Goal: Information Seeking & Learning: Learn about a topic

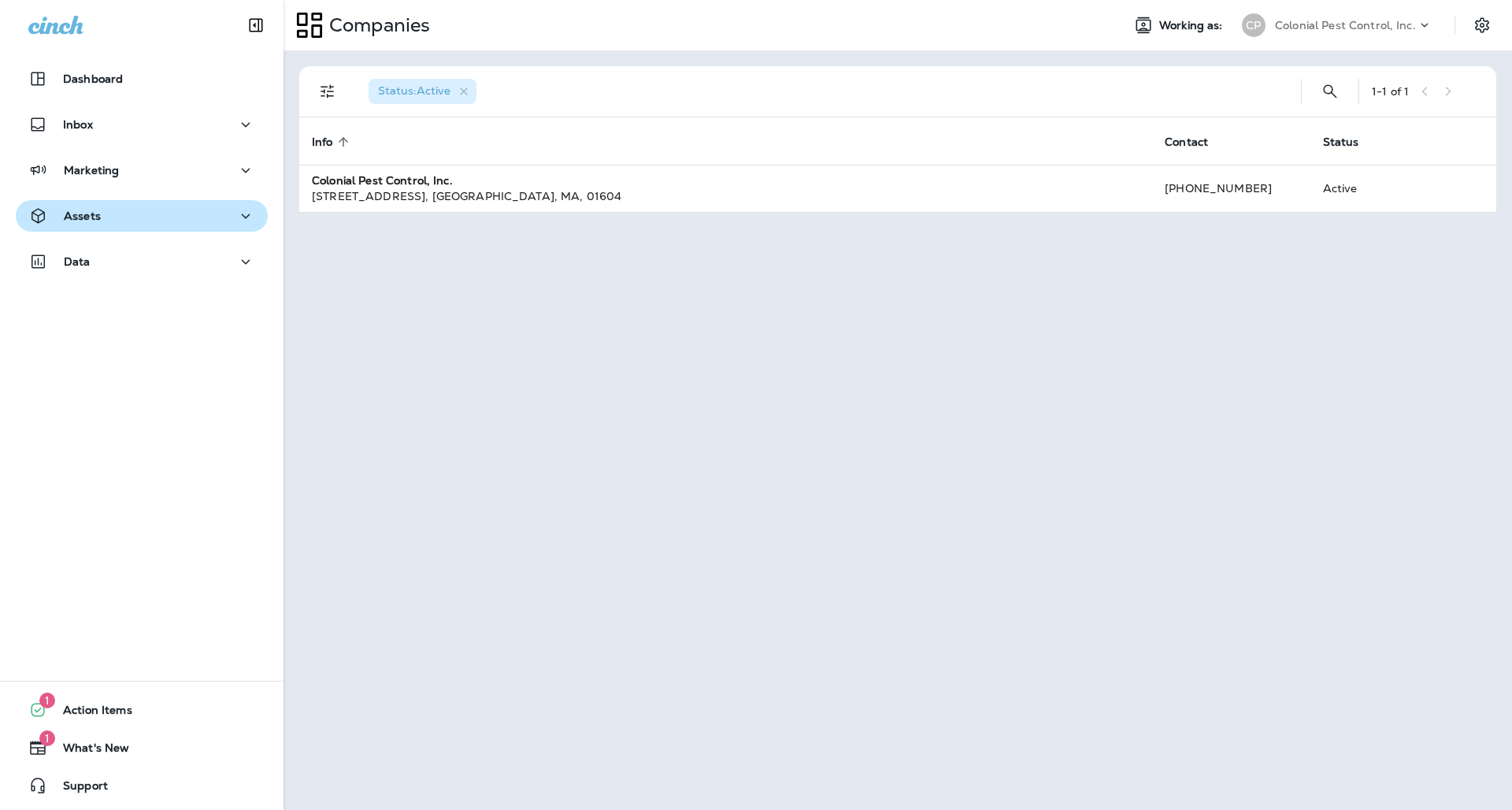
click at [241, 208] on icon "button" at bounding box center [245, 216] width 19 height 20
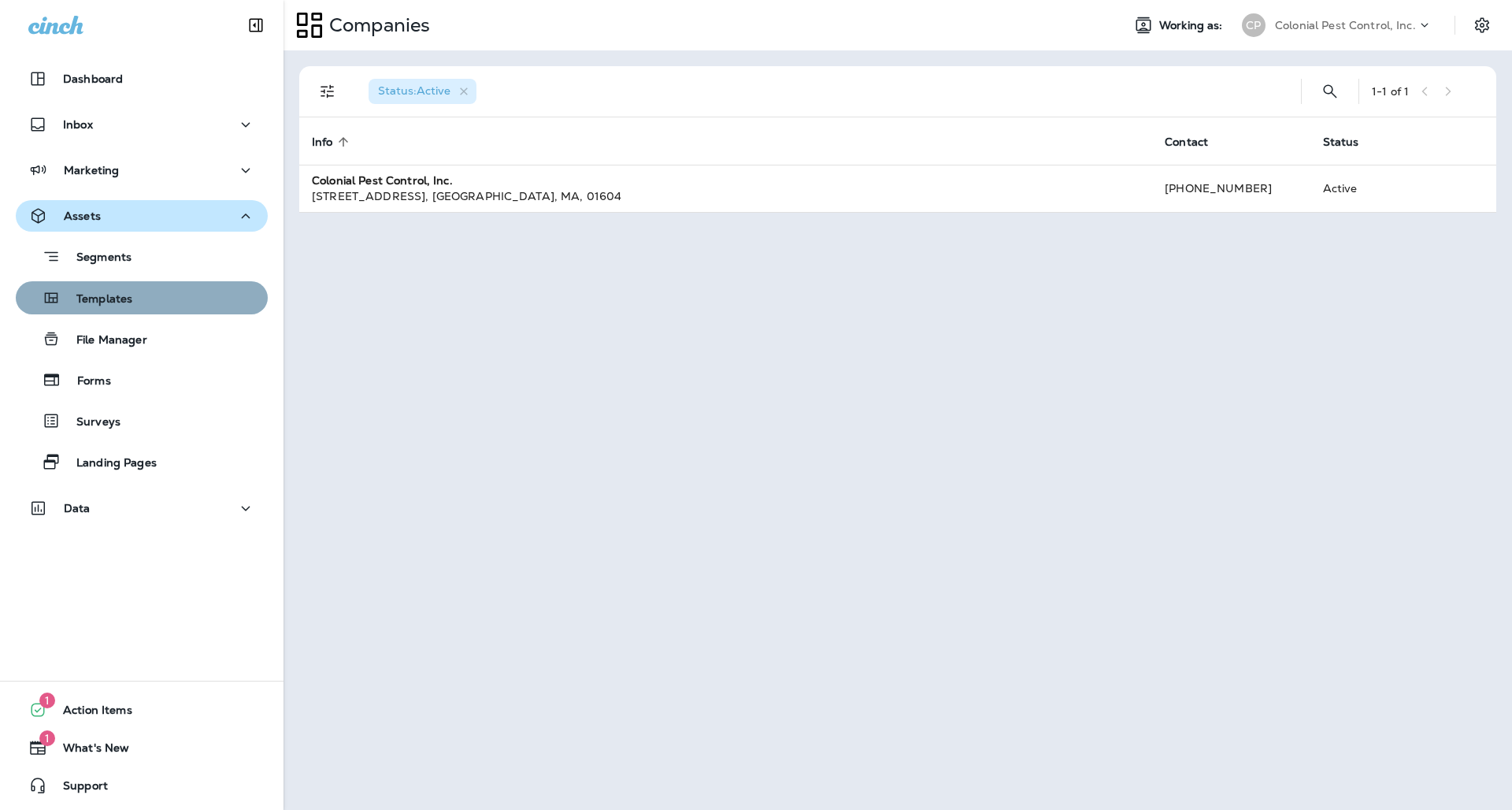
click at [144, 291] on div "Templates" at bounding box center [142, 297] width 240 height 23
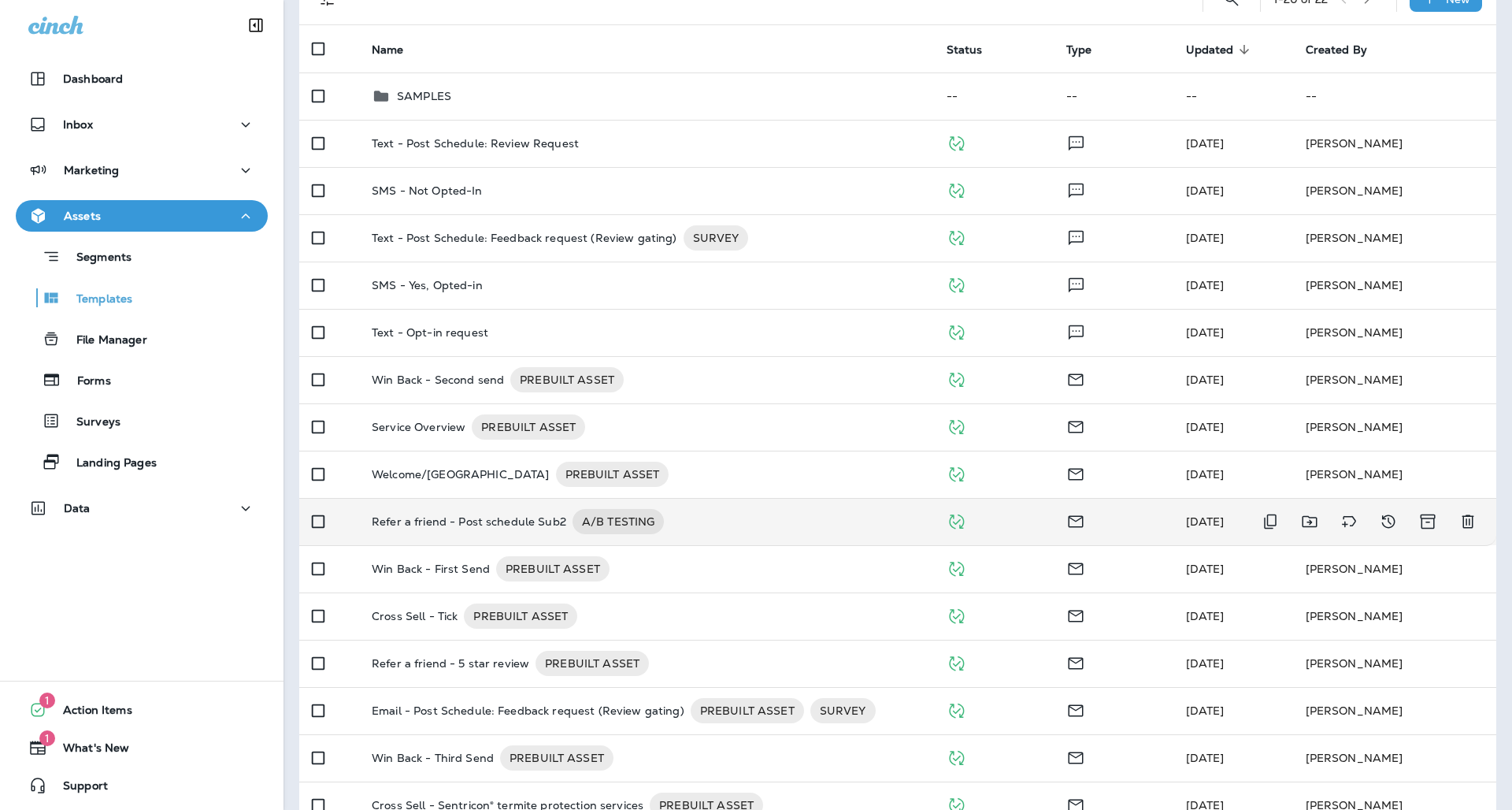
scroll to position [132, 0]
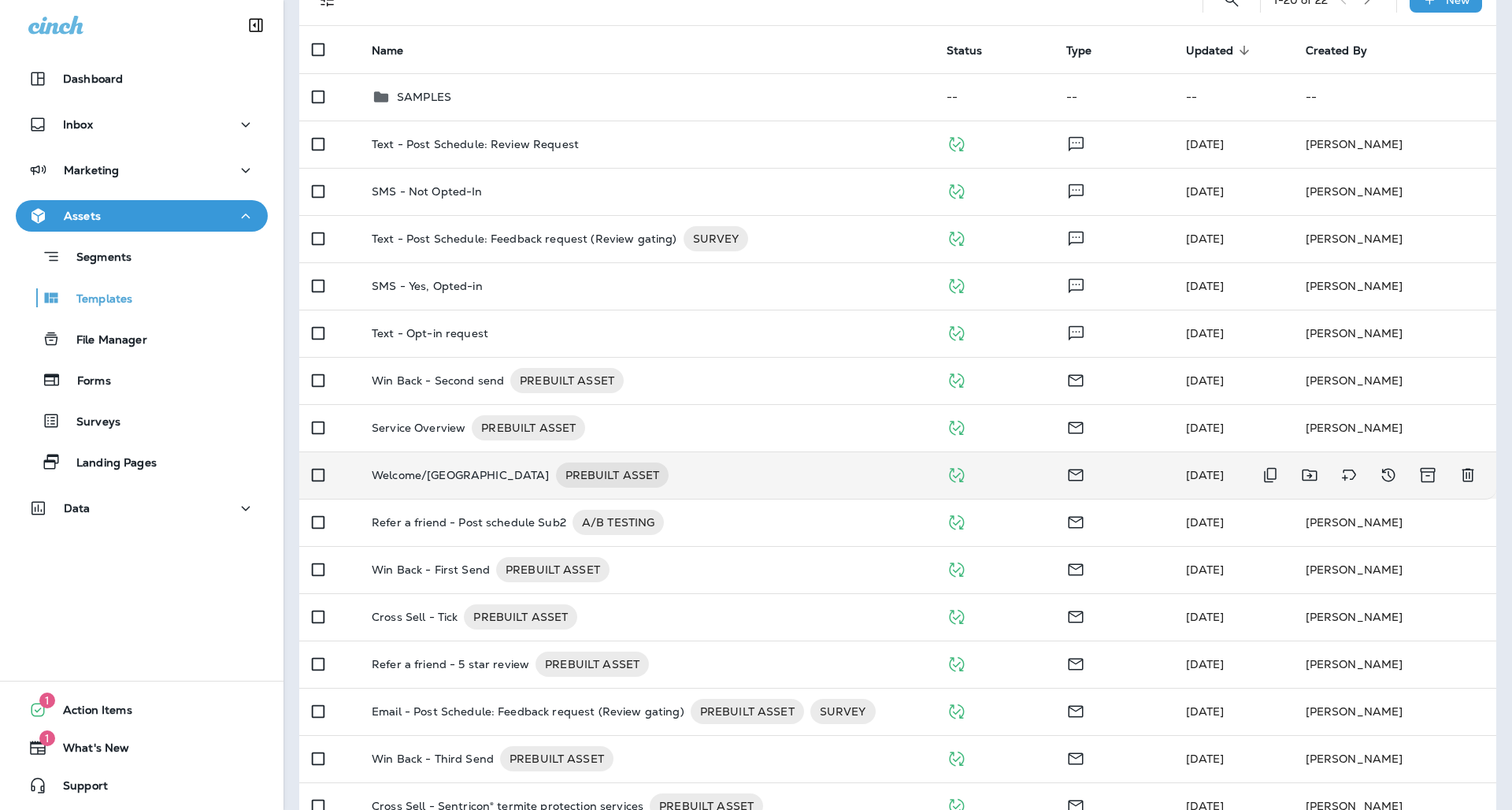
click at [748, 469] on div "Welcome/pest PREBUILT ASSET" at bounding box center [647, 475] width 550 height 25
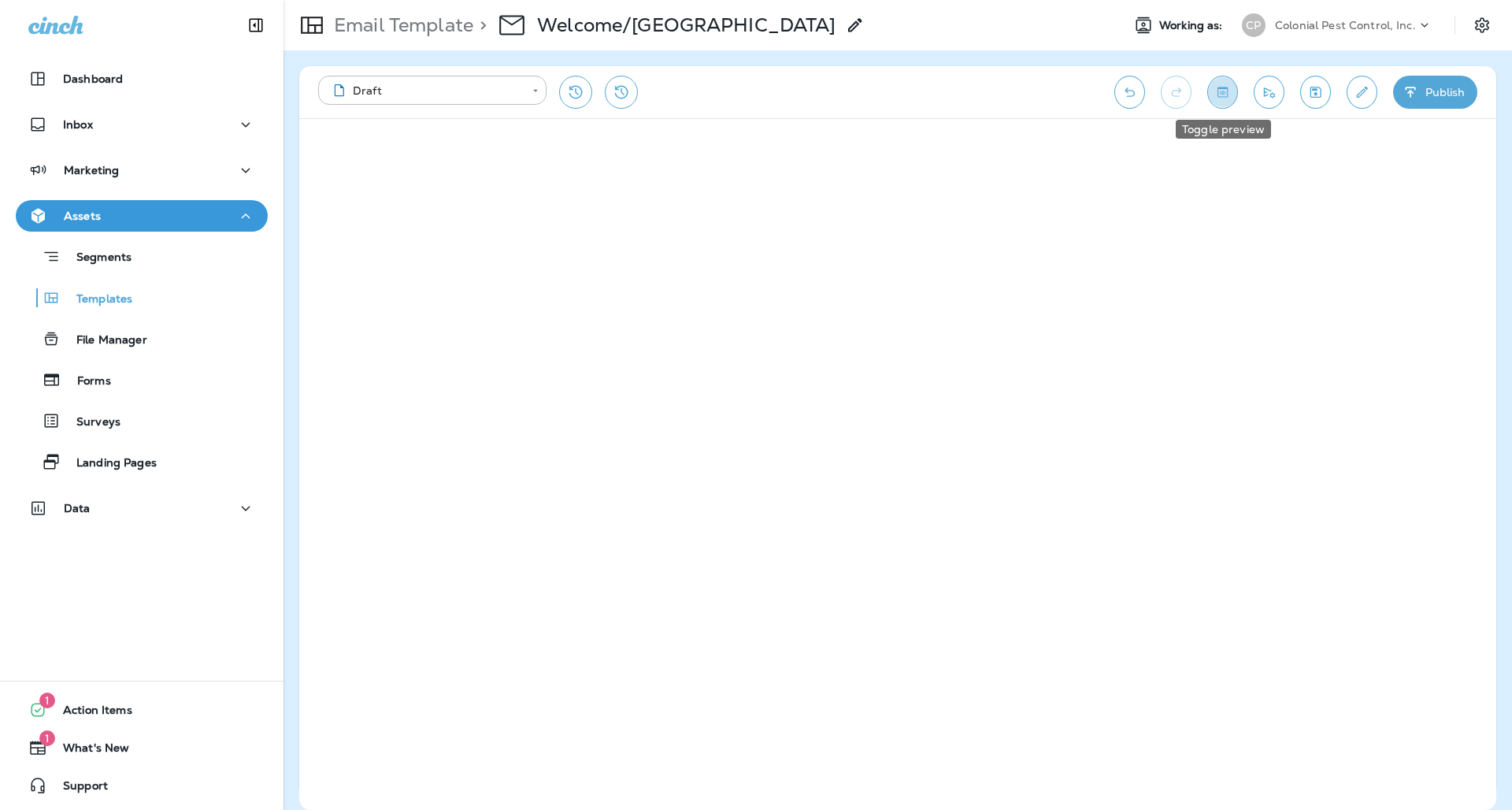
click at [1226, 94] on icon "Toggle preview" at bounding box center [1223, 92] width 17 height 16
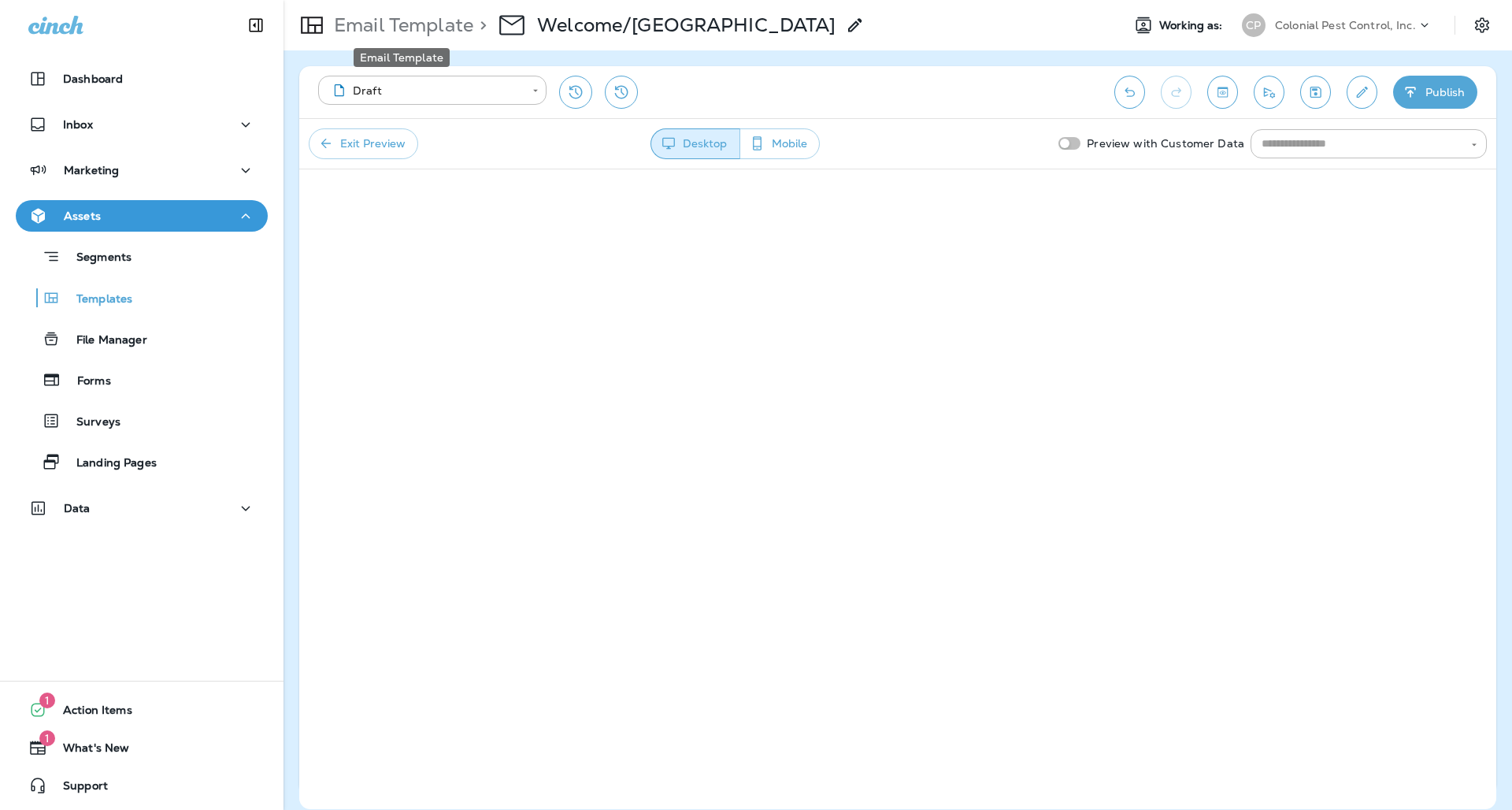
click at [427, 30] on p "Email Template" at bounding box center [400, 25] width 146 height 23
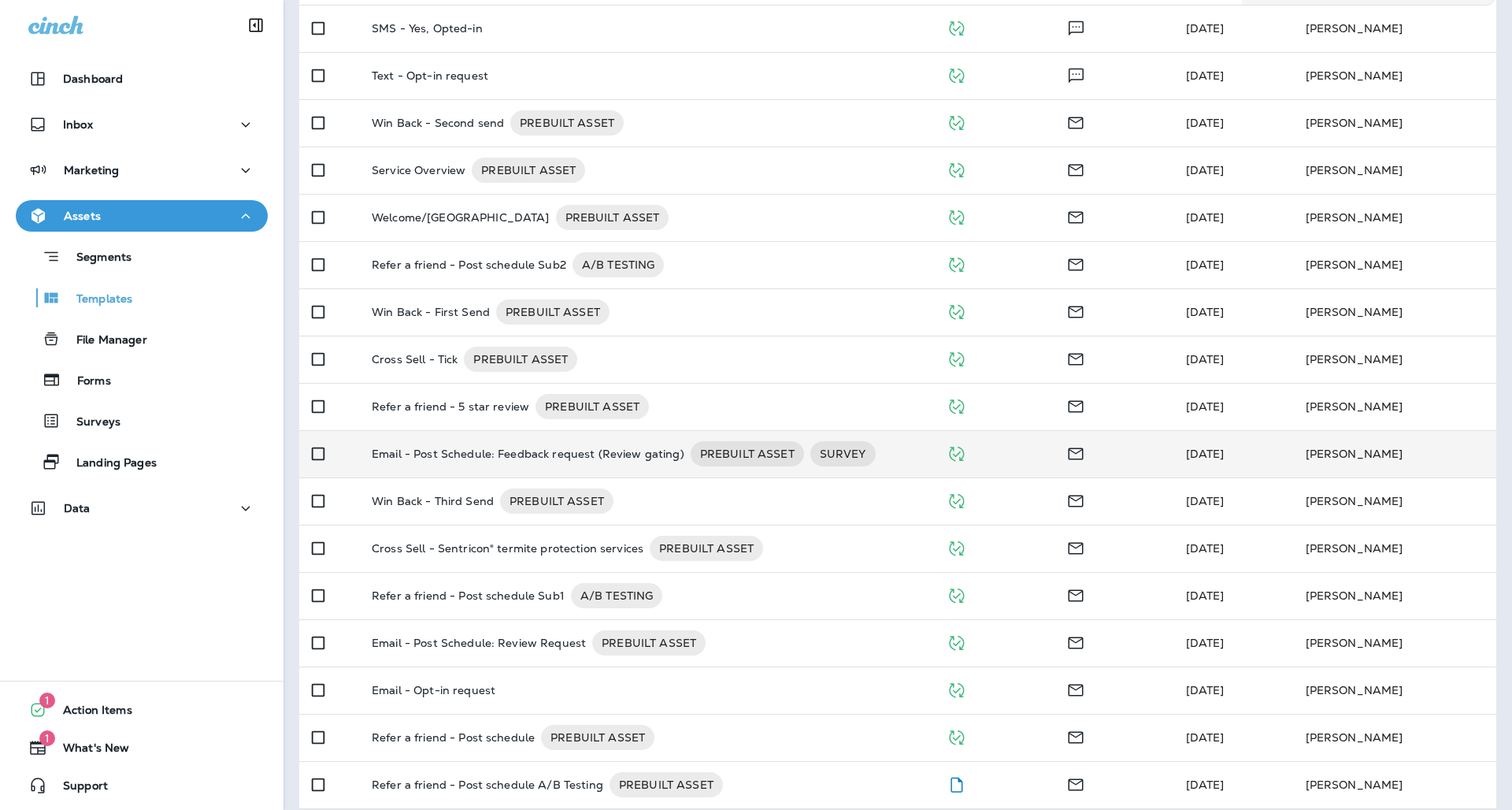
scroll to position [389, 0]
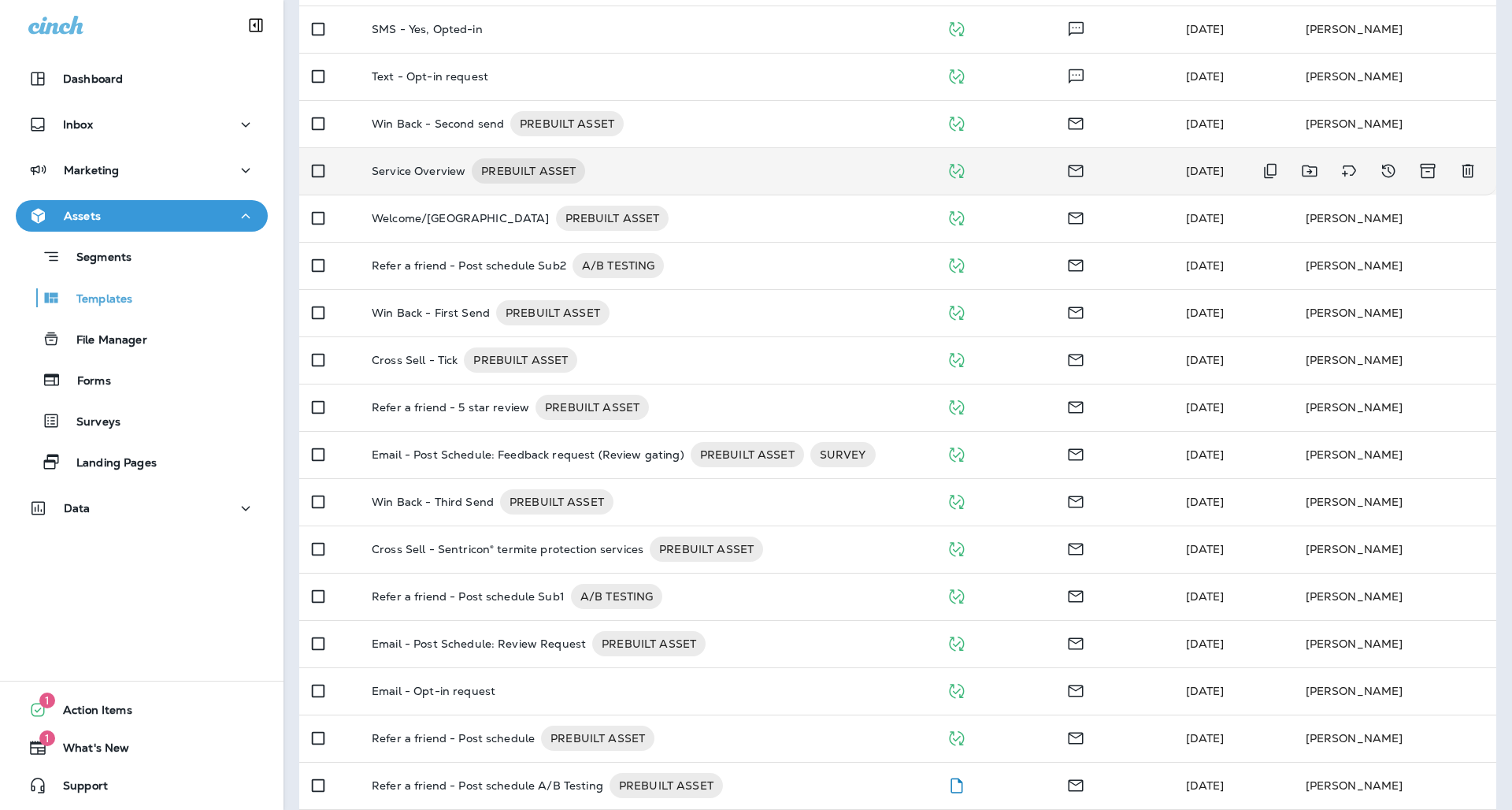
click at [629, 165] on div "Service Overview PREBUILT ASSET" at bounding box center [647, 171] width 550 height 25
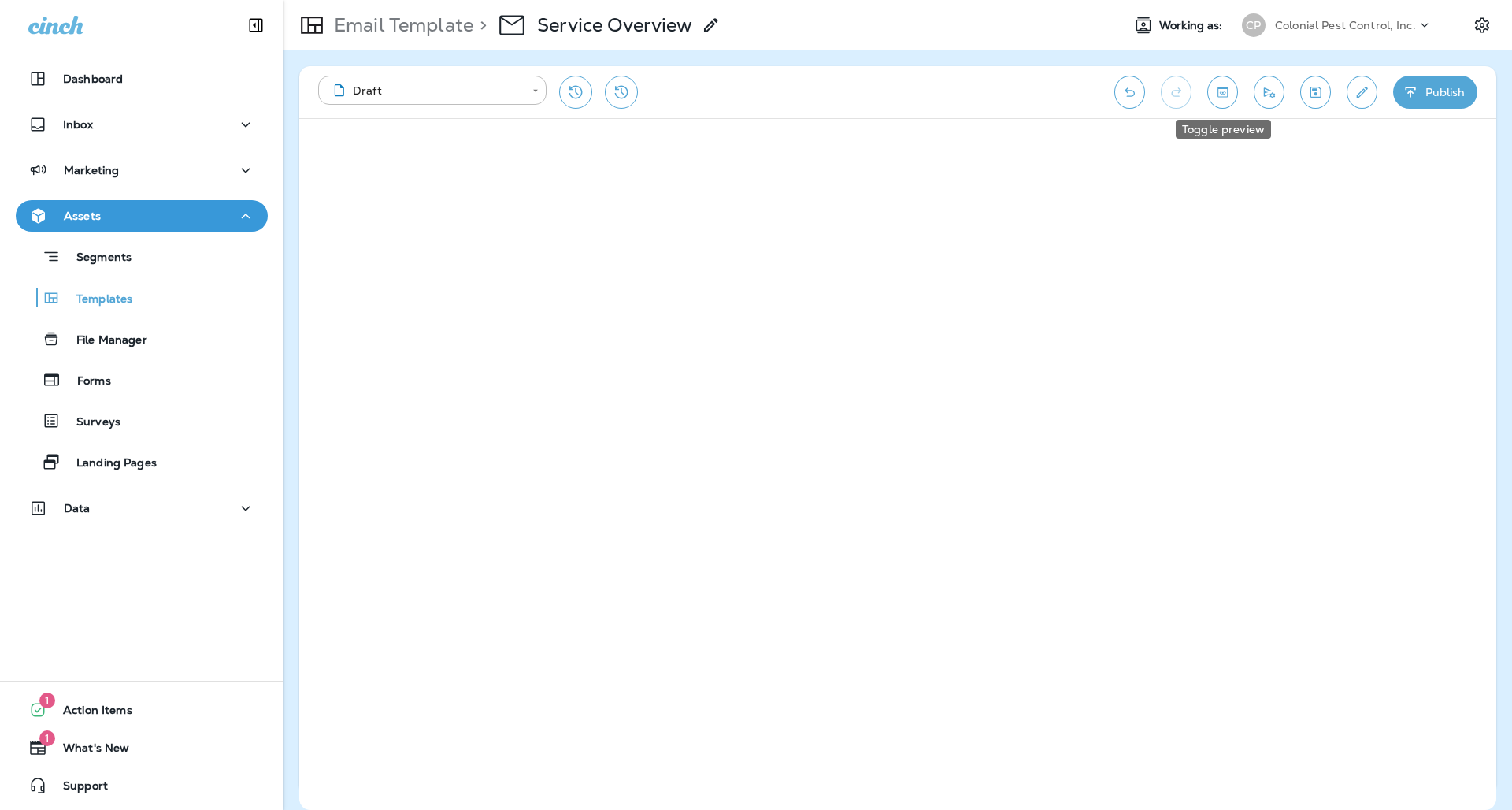
click at [1224, 95] on icon "Toggle preview" at bounding box center [1223, 92] width 17 height 16
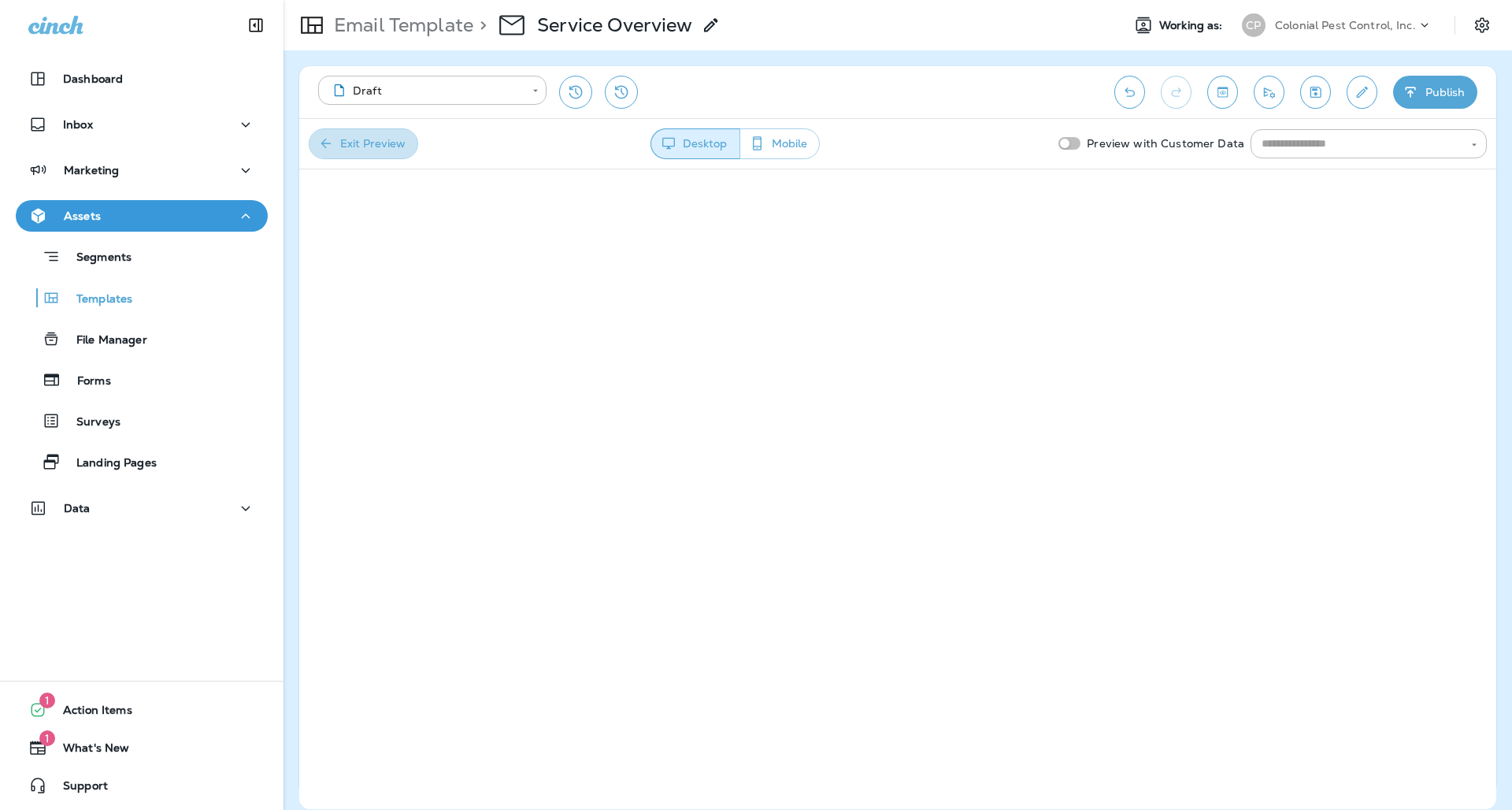
click at [404, 138] on button "Exit Preview" at bounding box center [364, 143] width 110 height 31
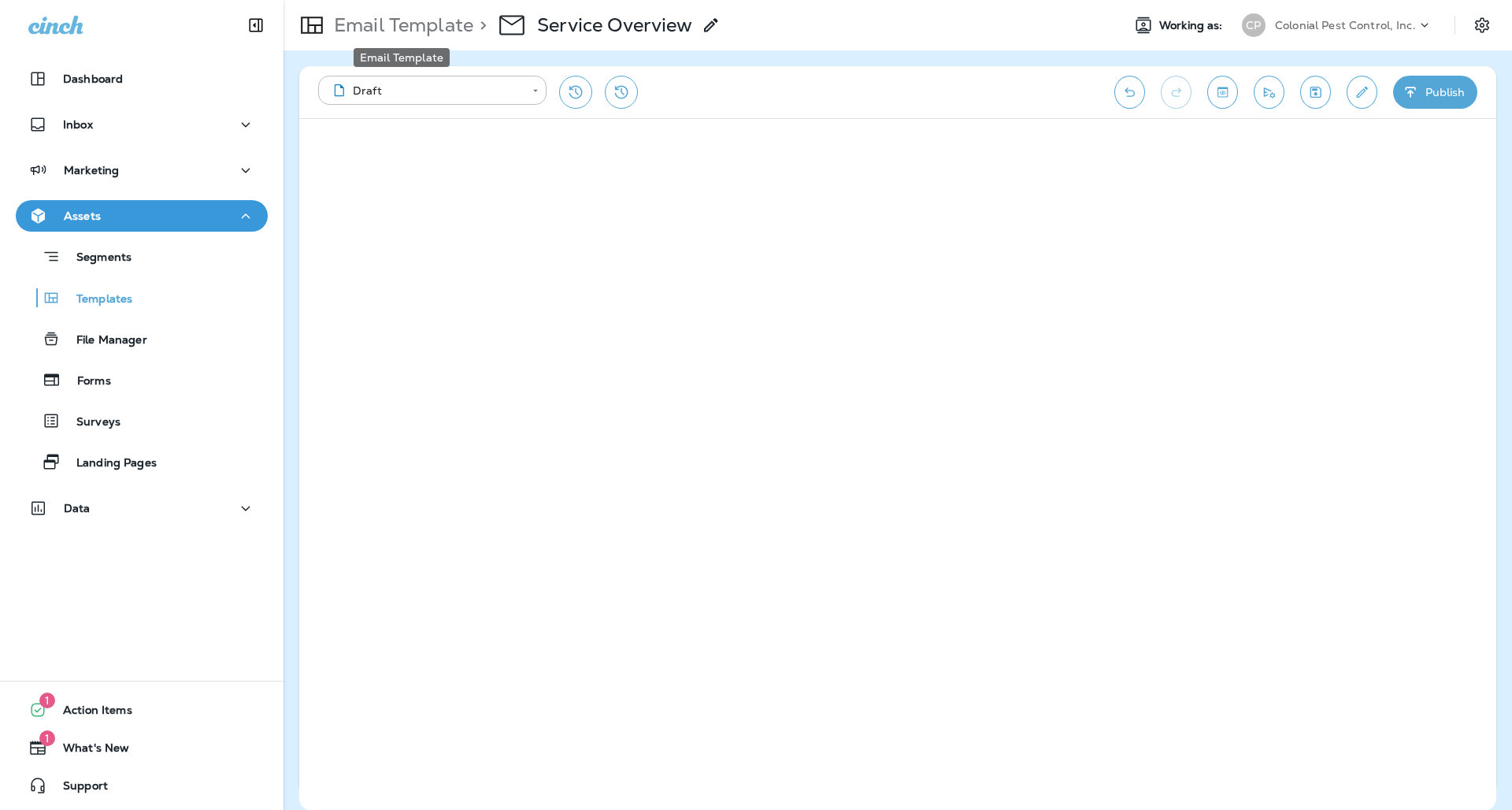
click at [432, 33] on p "Email Template" at bounding box center [400, 25] width 146 height 23
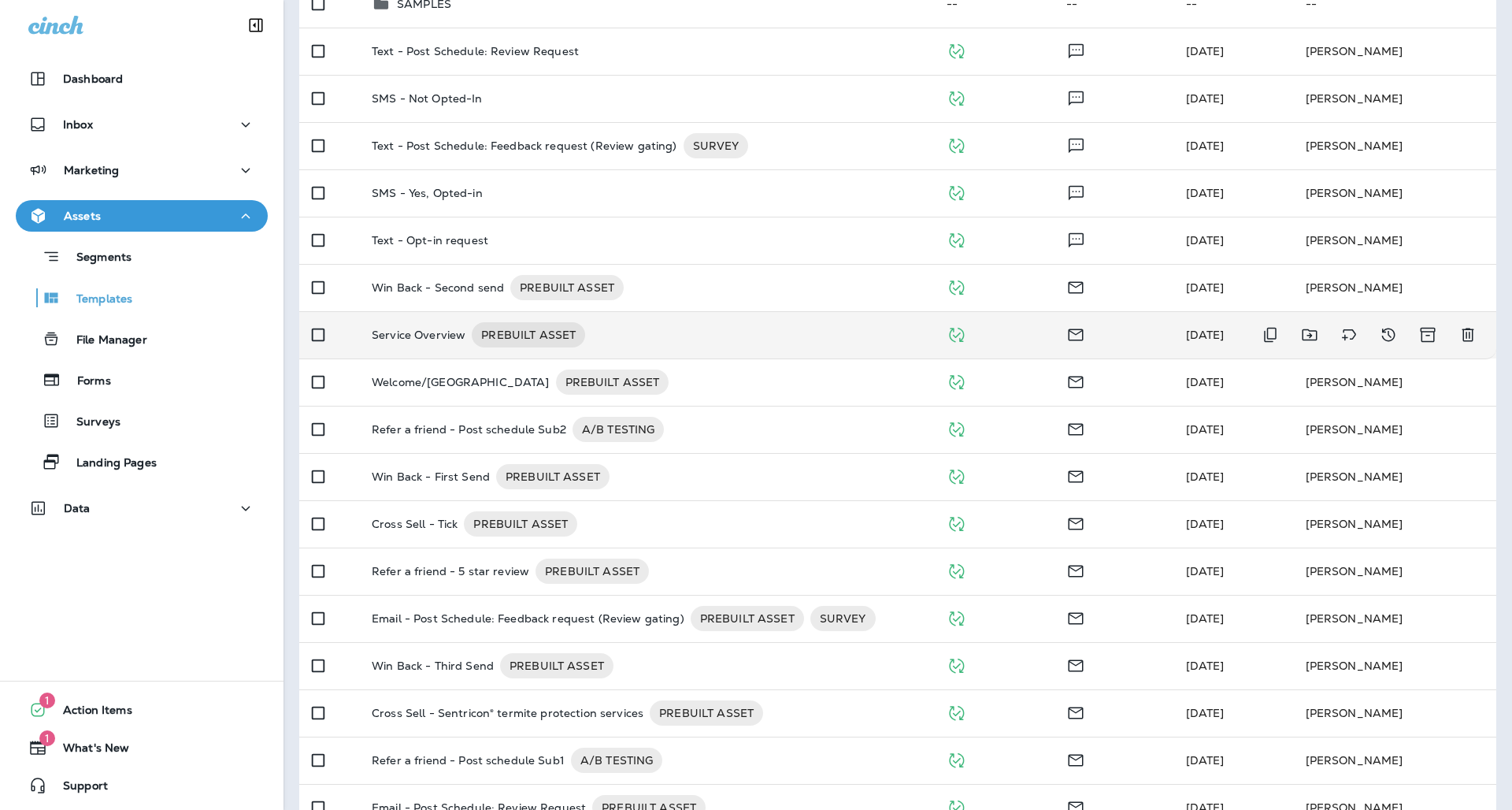
scroll to position [245, 0]
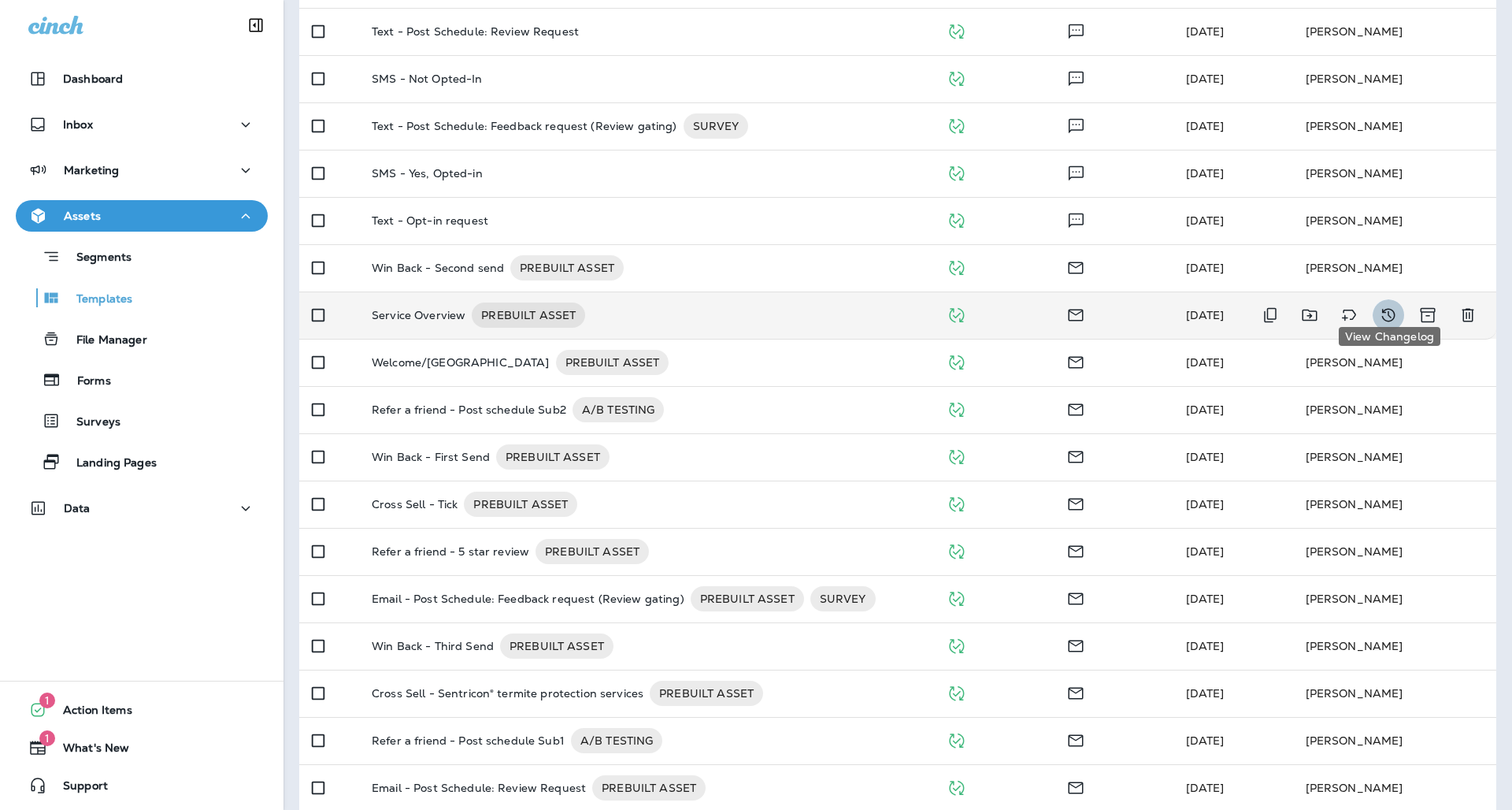
click at [1391, 306] on icon "View Changelog" at bounding box center [1388, 315] width 19 height 19
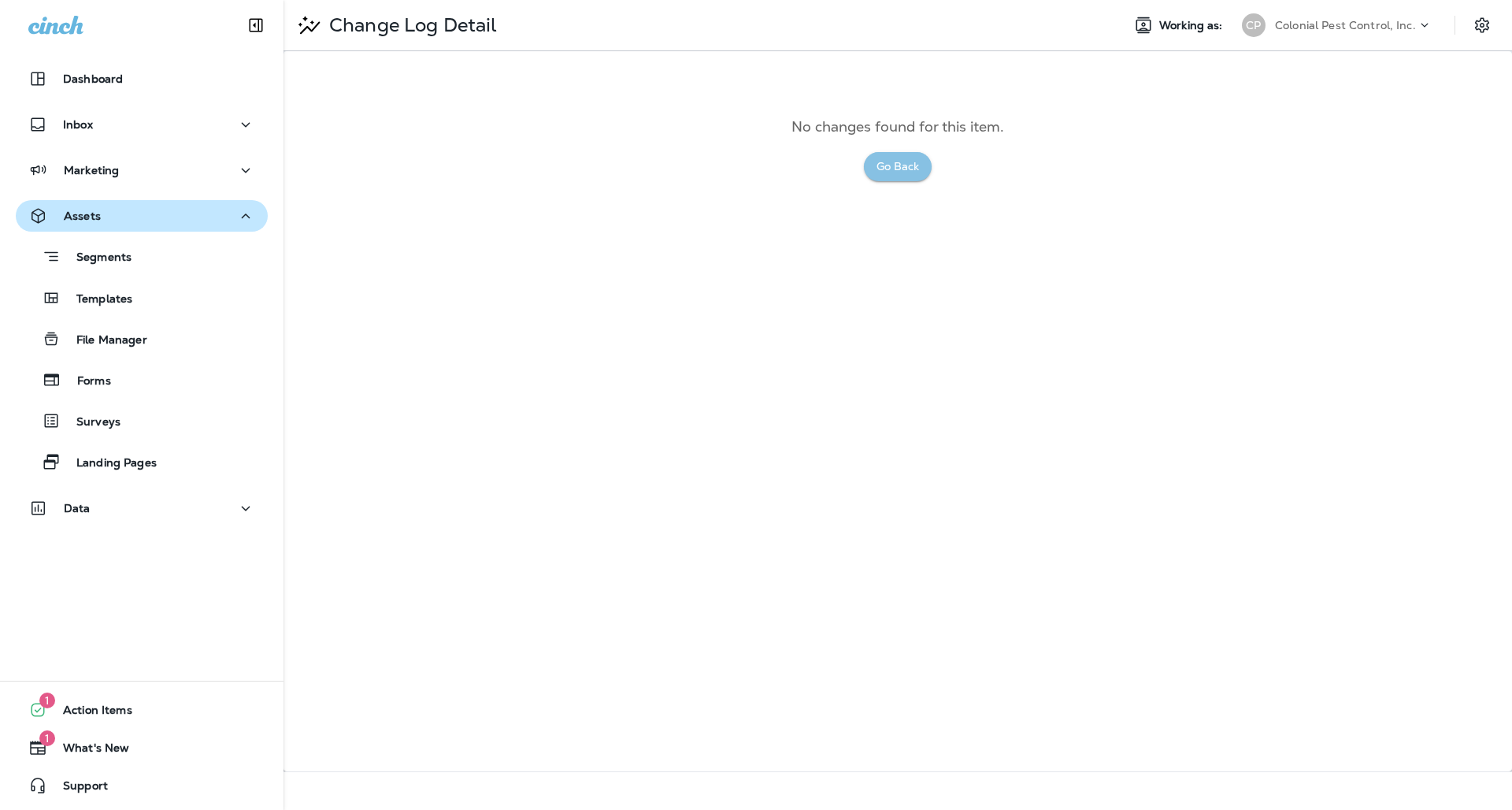
click at [902, 168] on button "Go Back" at bounding box center [897, 166] width 68 height 29
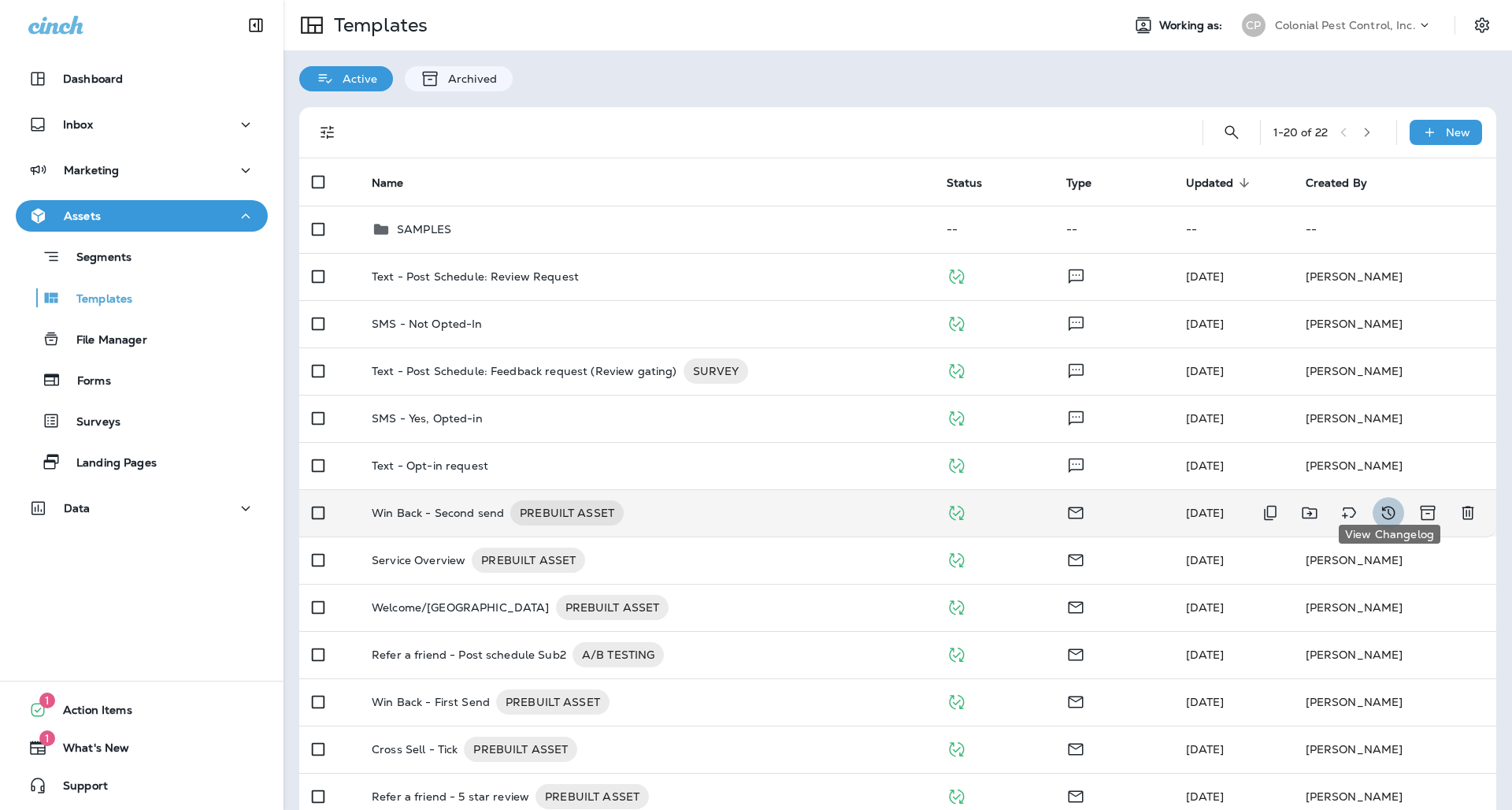
click at [1396, 503] on icon "View Changelog" at bounding box center [1388, 513] width 19 height 19
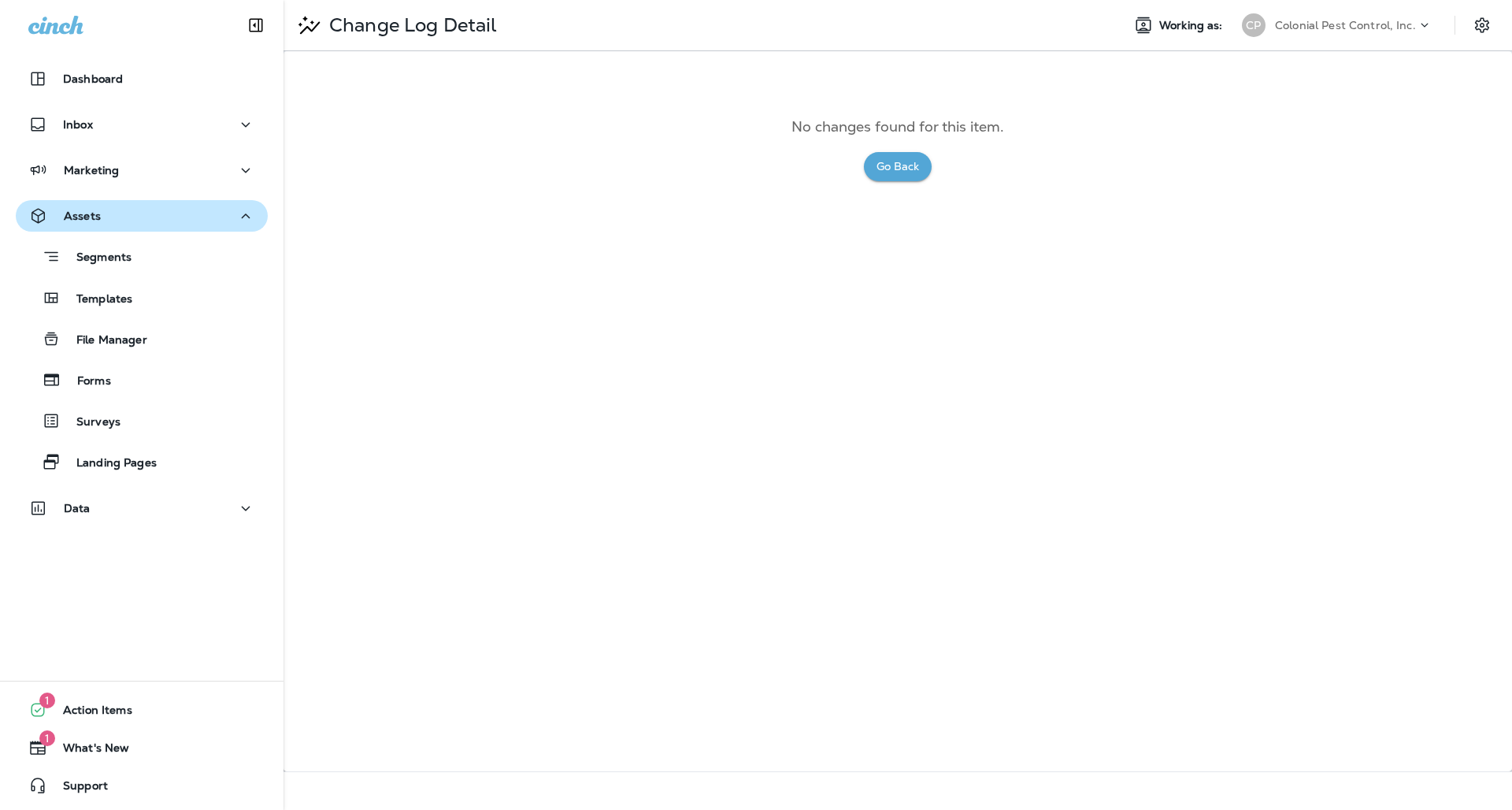
click at [897, 161] on button "Go Back" at bounding box center [897, 166] width 68 height 29
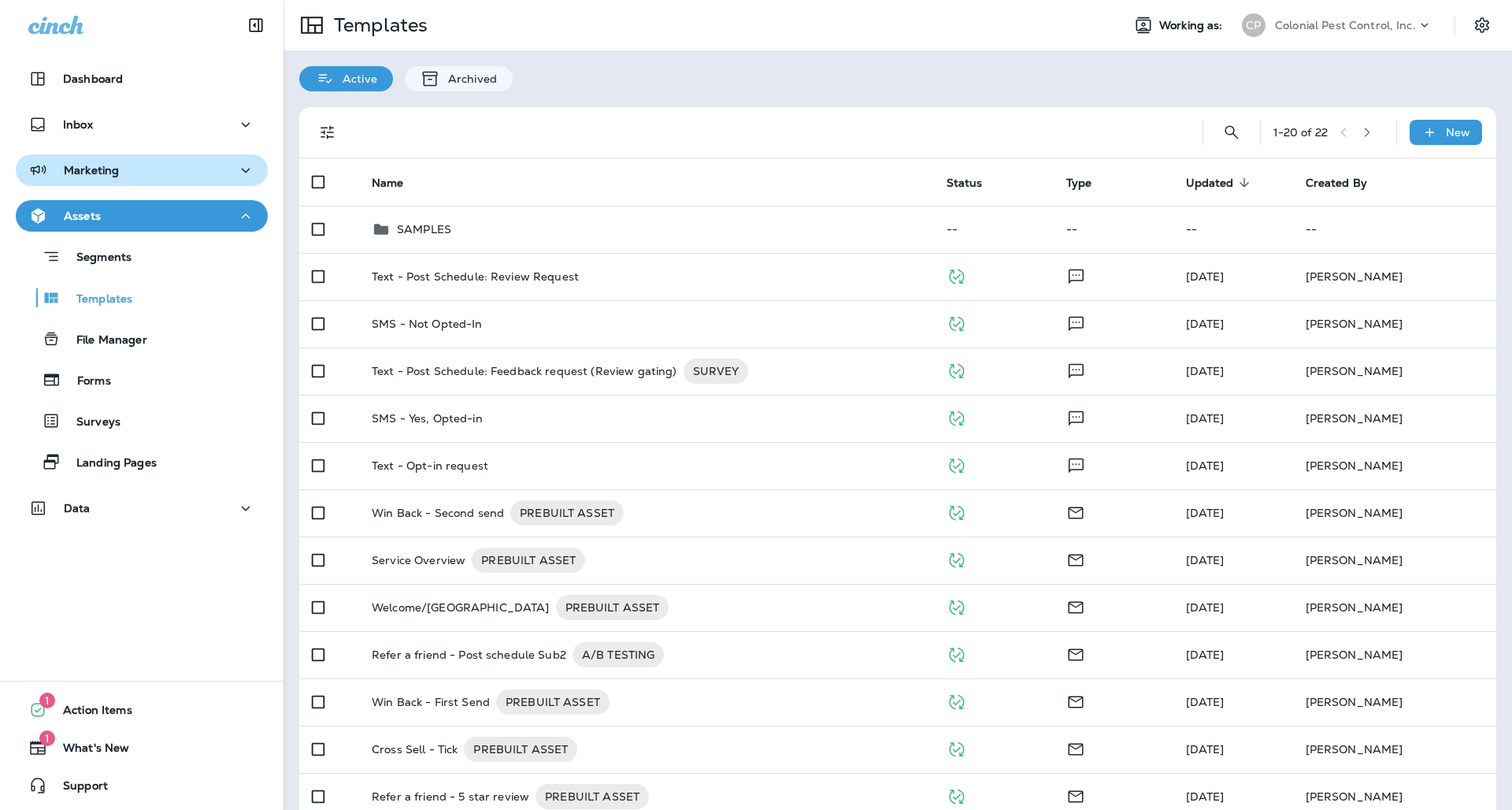
click at [236, 174] on icon "button" at bounding box center [245, 171] width 19 height 20
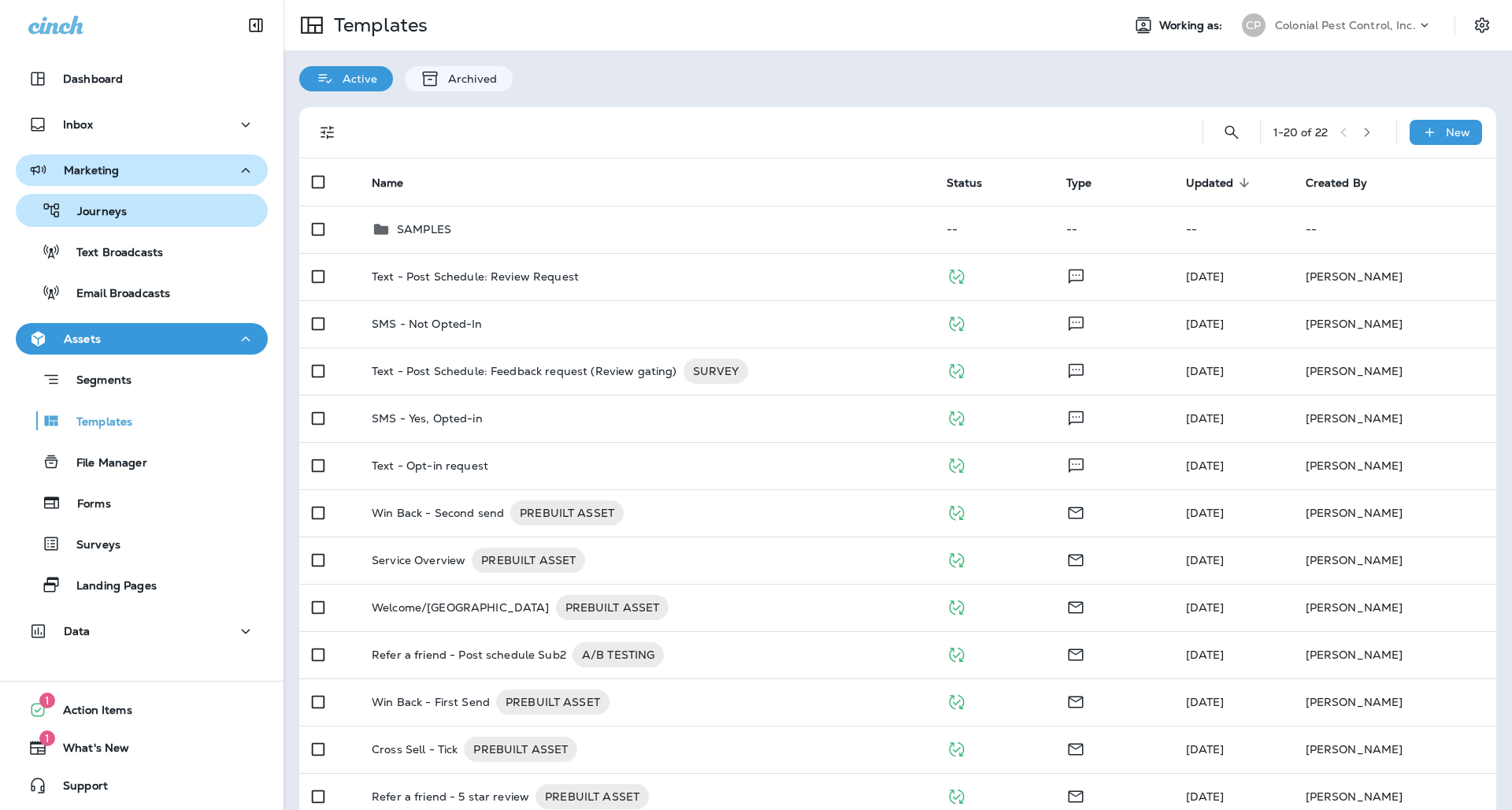
click at [92, 212] on p "Journeys" at bounding box center [94, 212] width 65 height 15
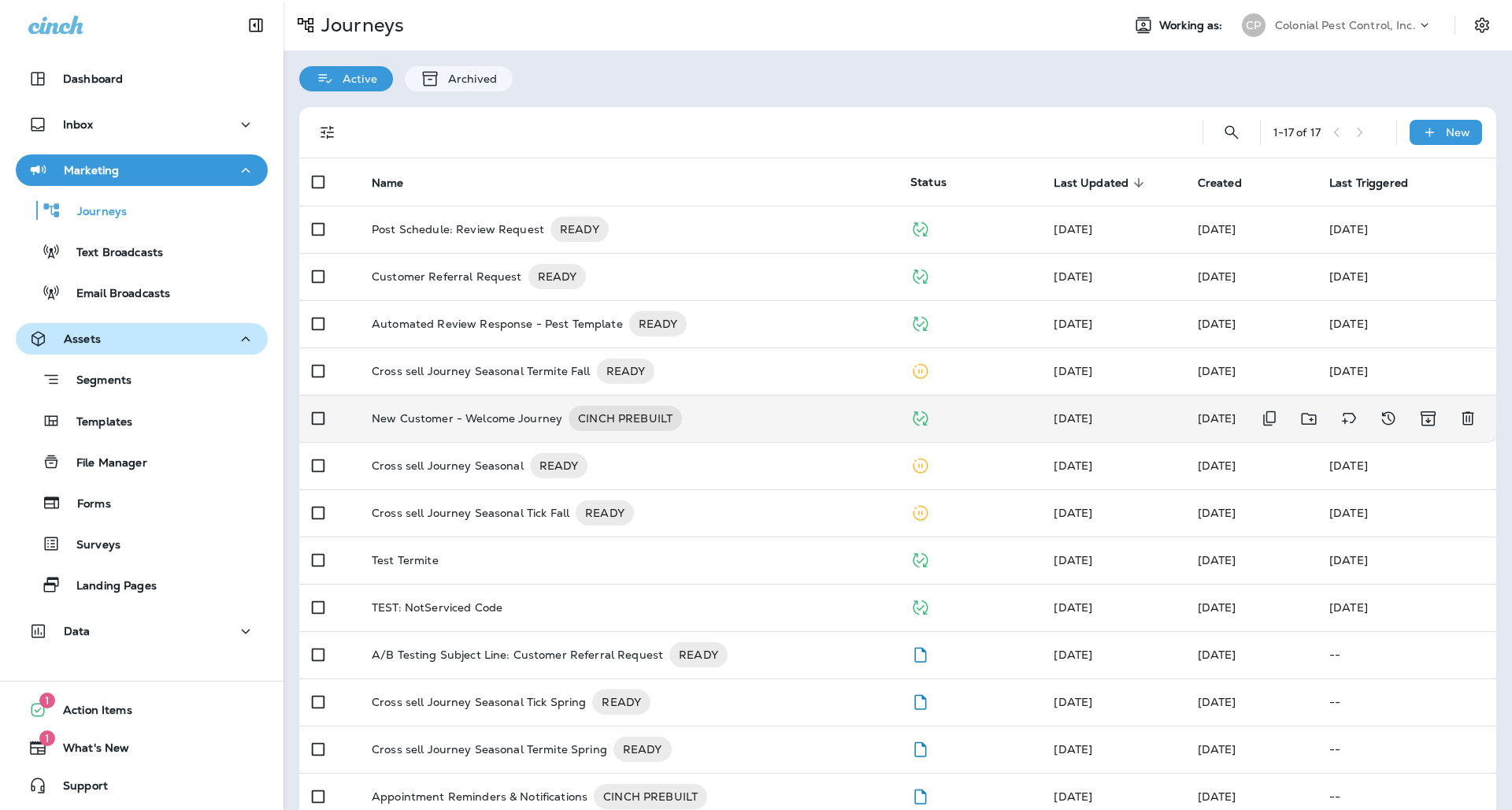
click at [787, 413] on div "New Customer - Welcome Journey CINCH PREBUILT" at bounding box center [628, 418] width 513 height 25
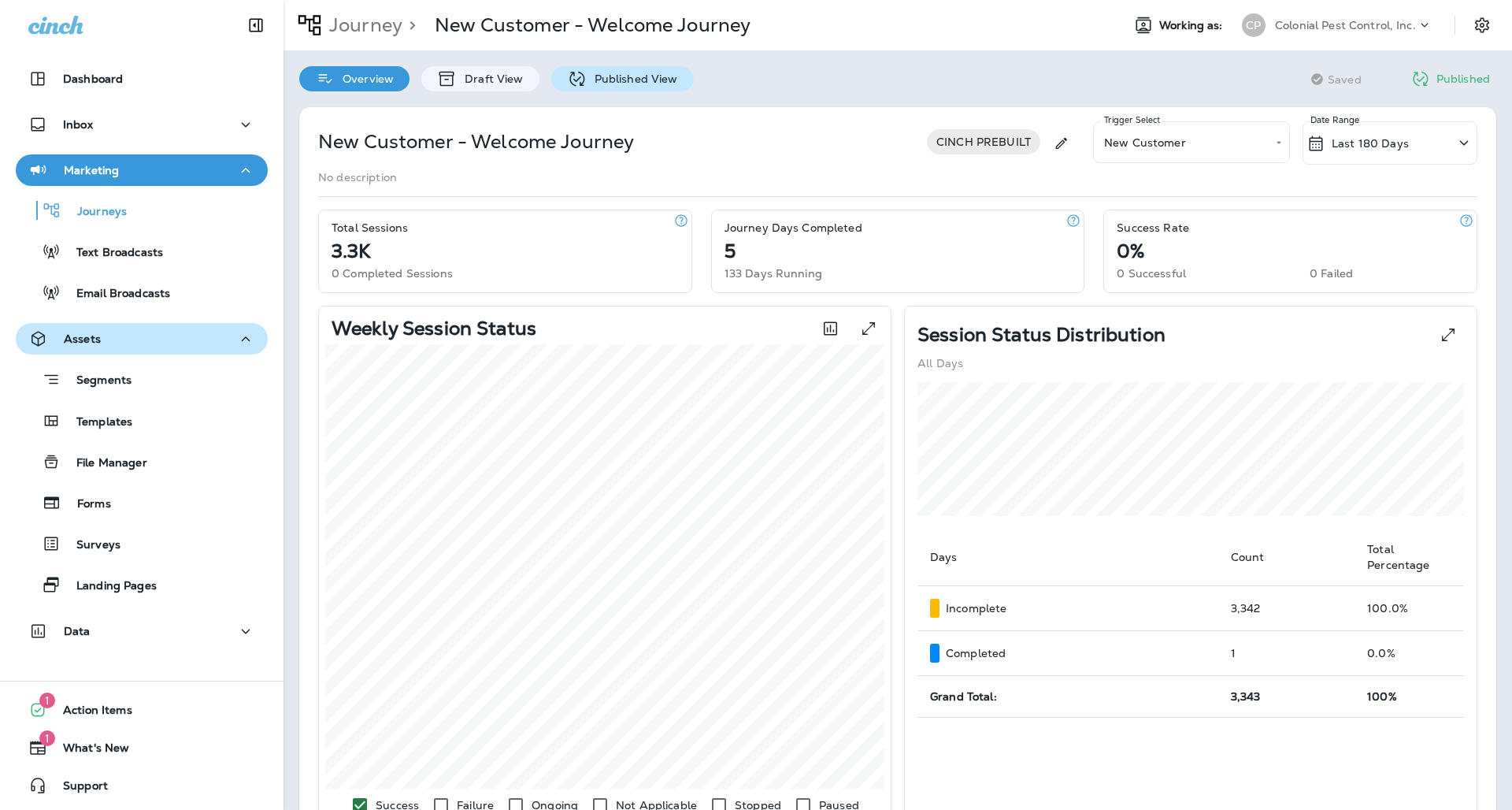
click at [594, 82] on p "Published View" at bounding box center [632, 78] width 91 height 13
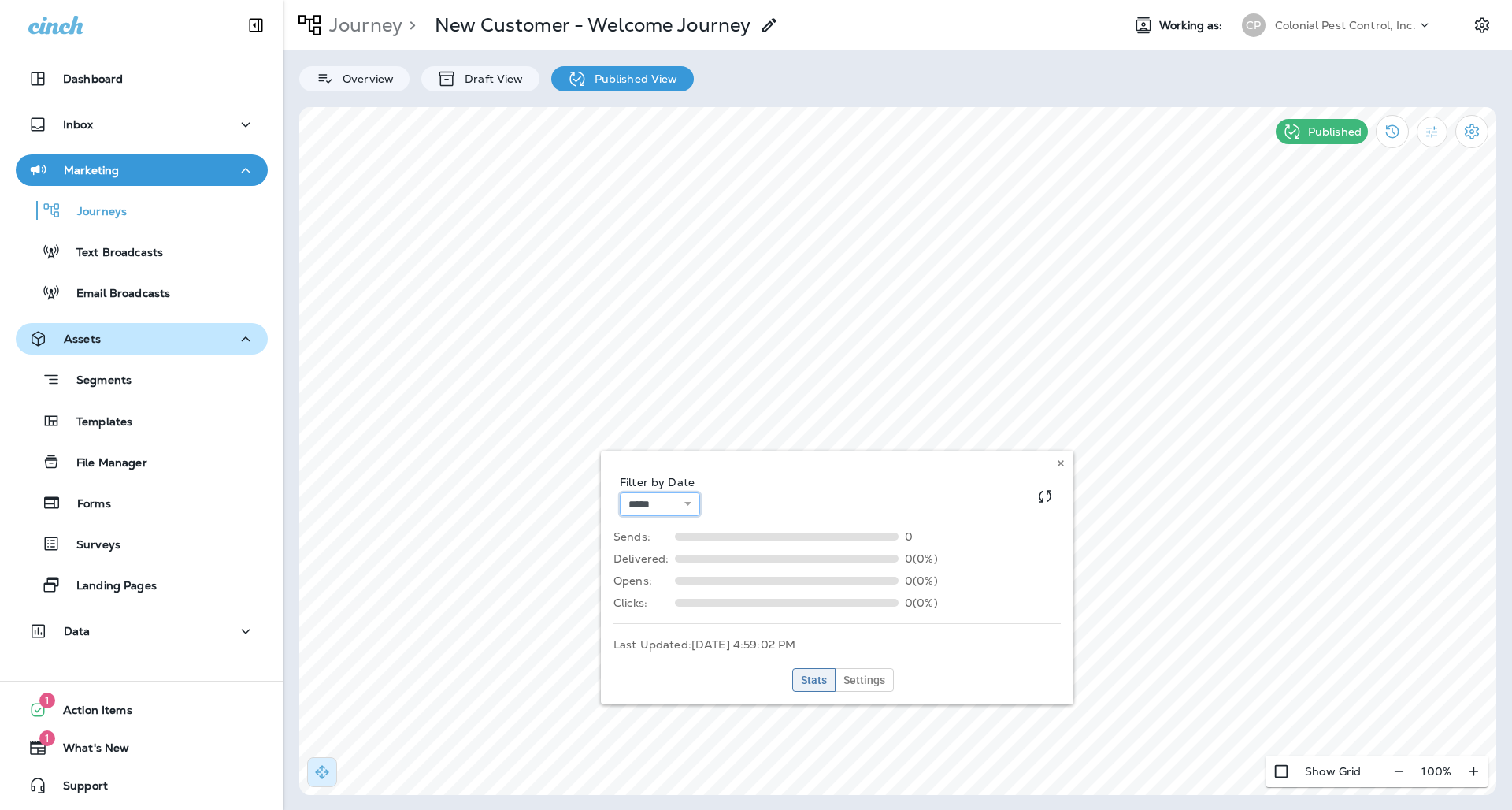
select select "********"
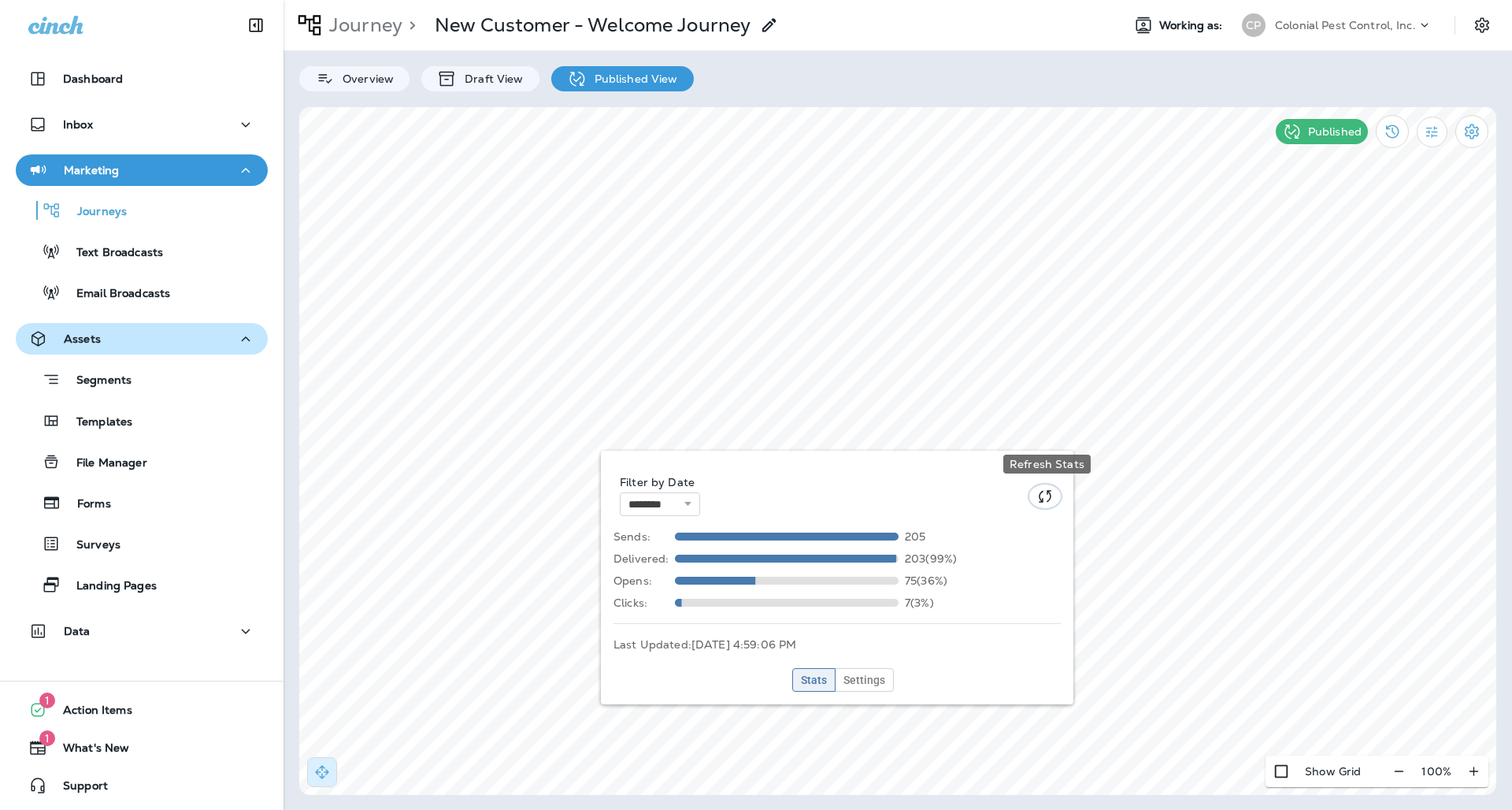
click at [1039, 494] on button "Refresh Stats" at bounding box center [1045, 496] width 32 height 23
click at [1060, 463] on use at bounding box center [1060, 463] width 6 height 7
